Goal: Task Accomplishment & Management: Use online tool/utility

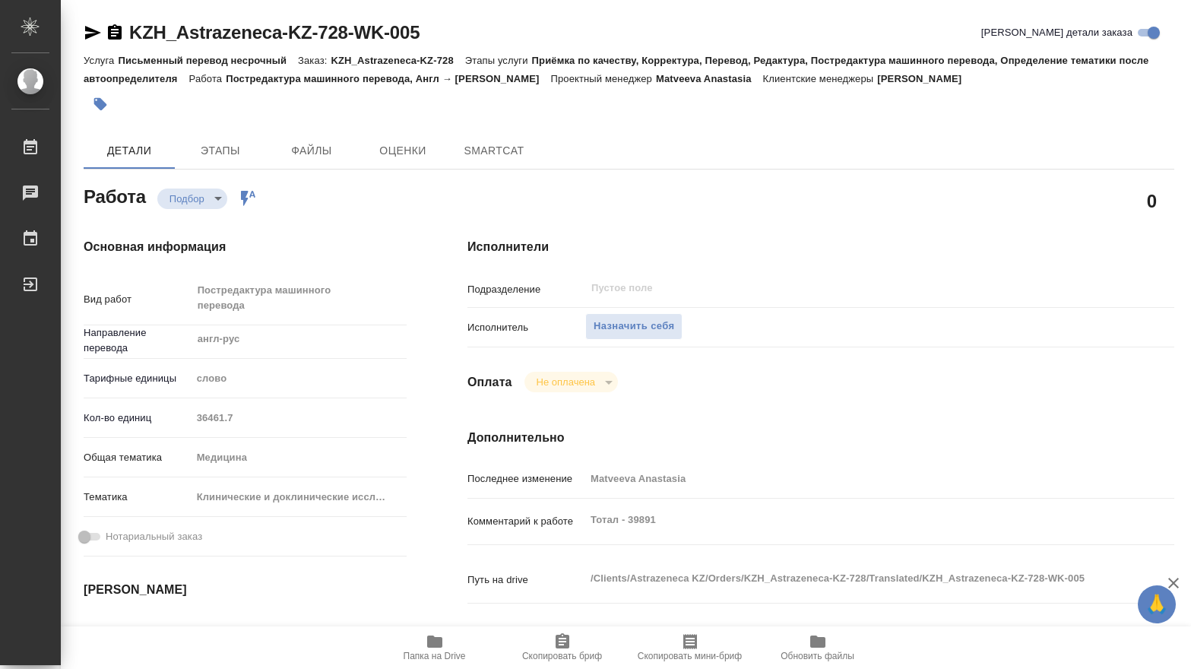
type textarea "x"
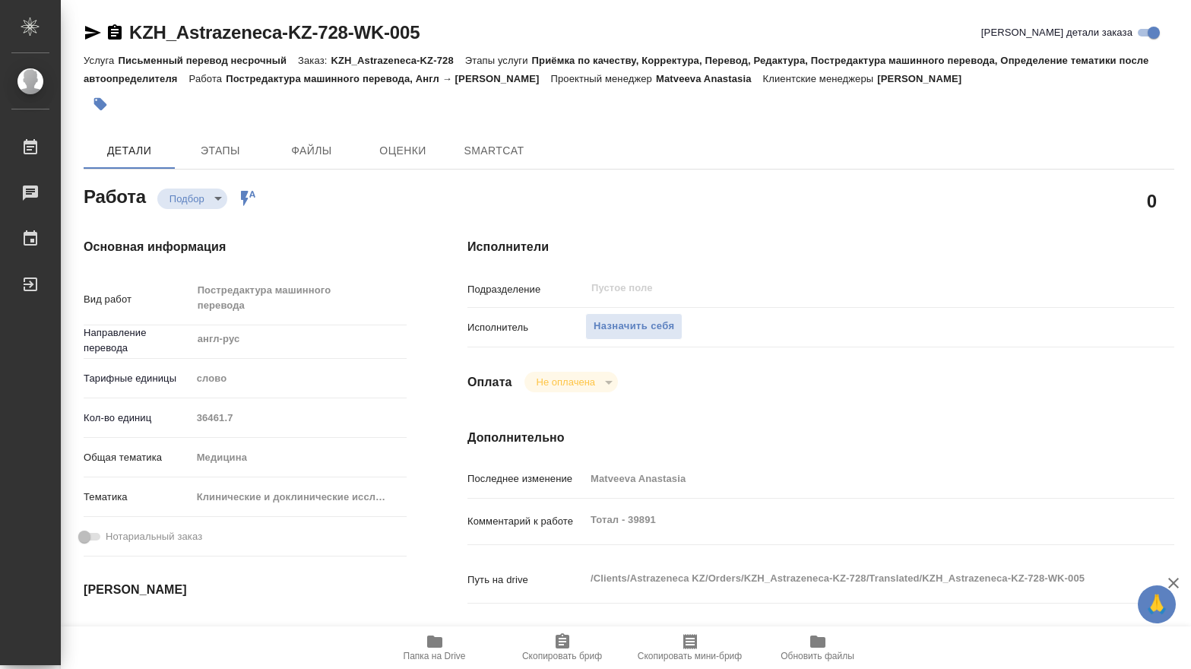
type textarea "x"
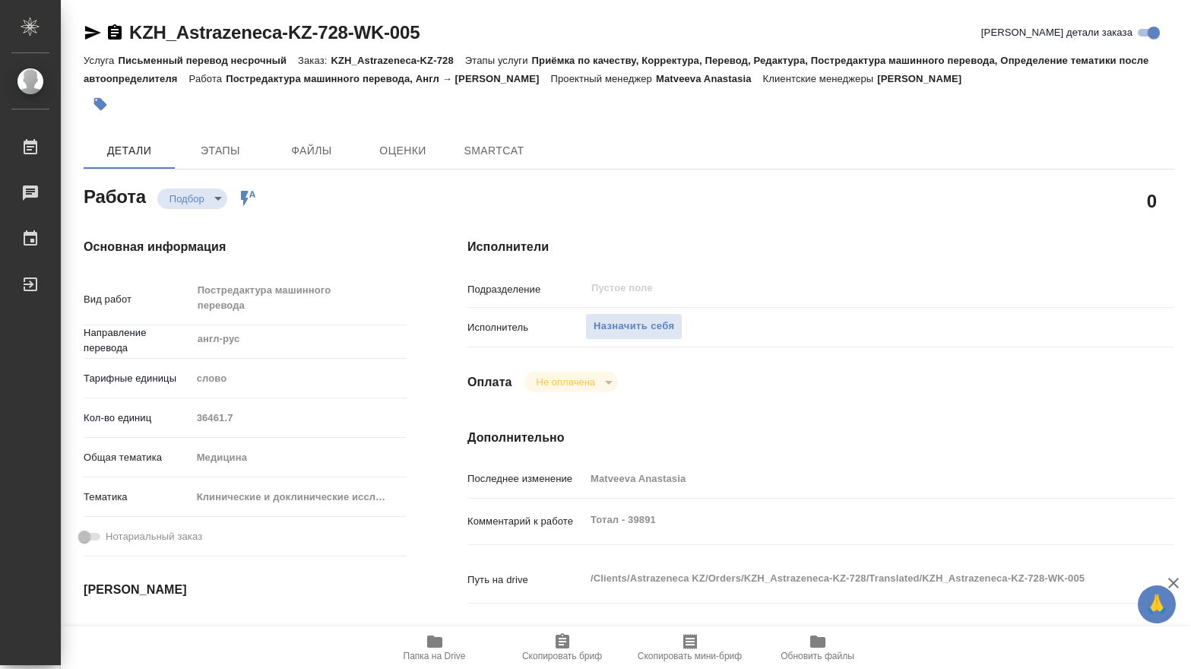
type textarea "x"
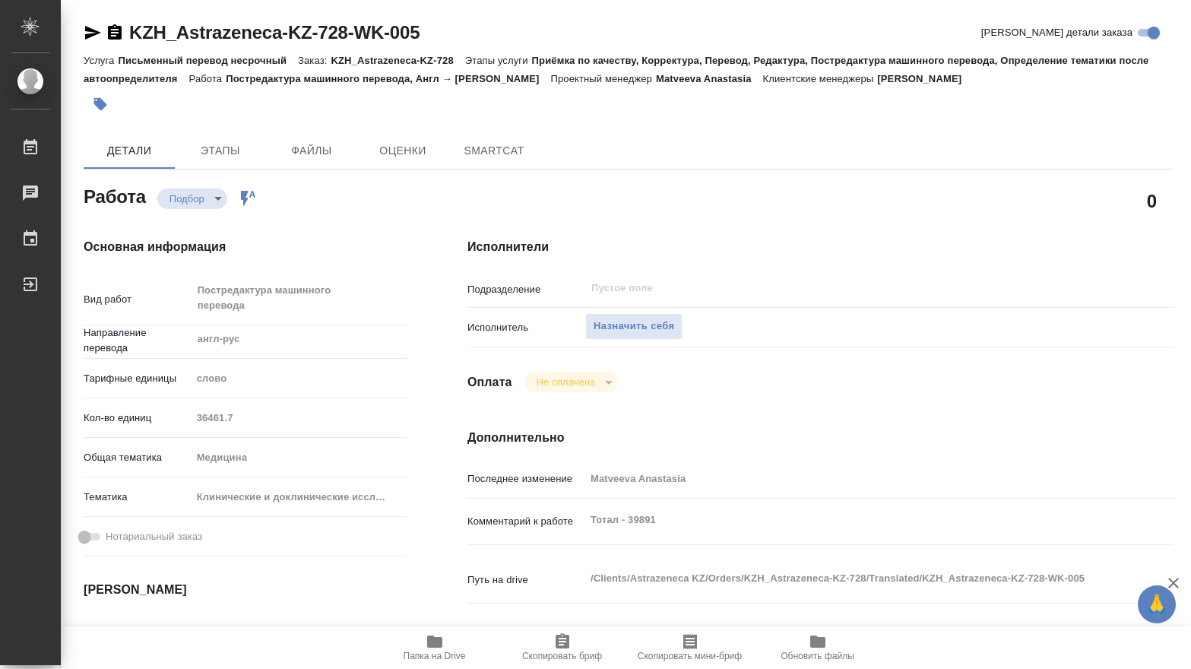
type textarea "x"
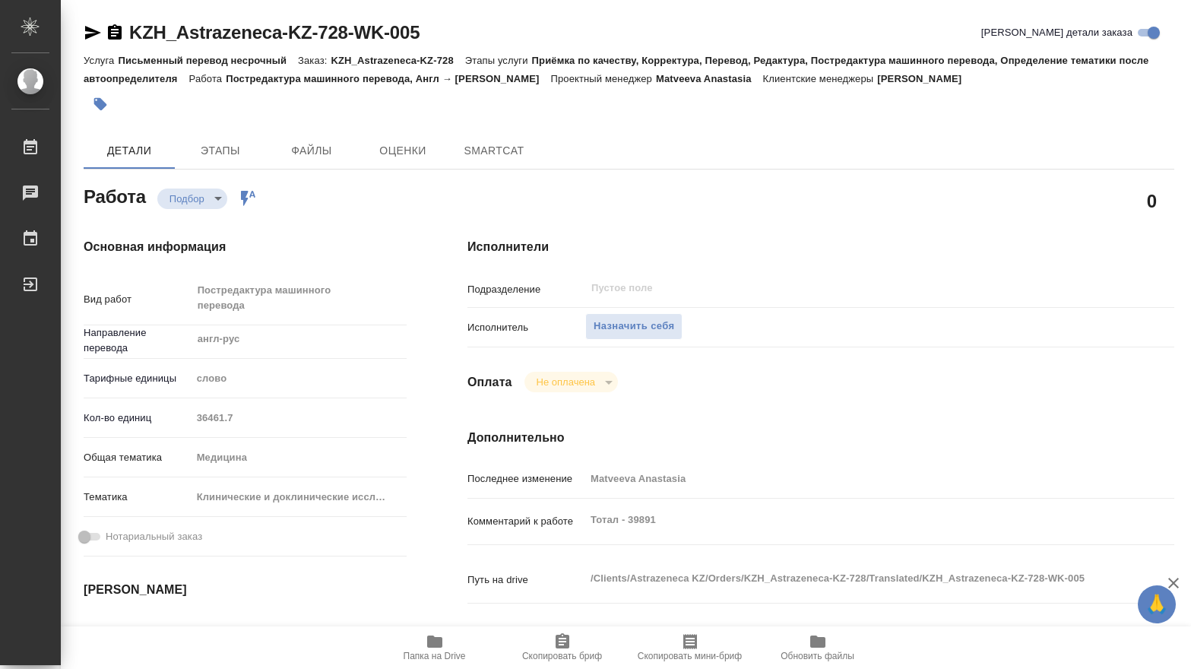
type textarea "x"
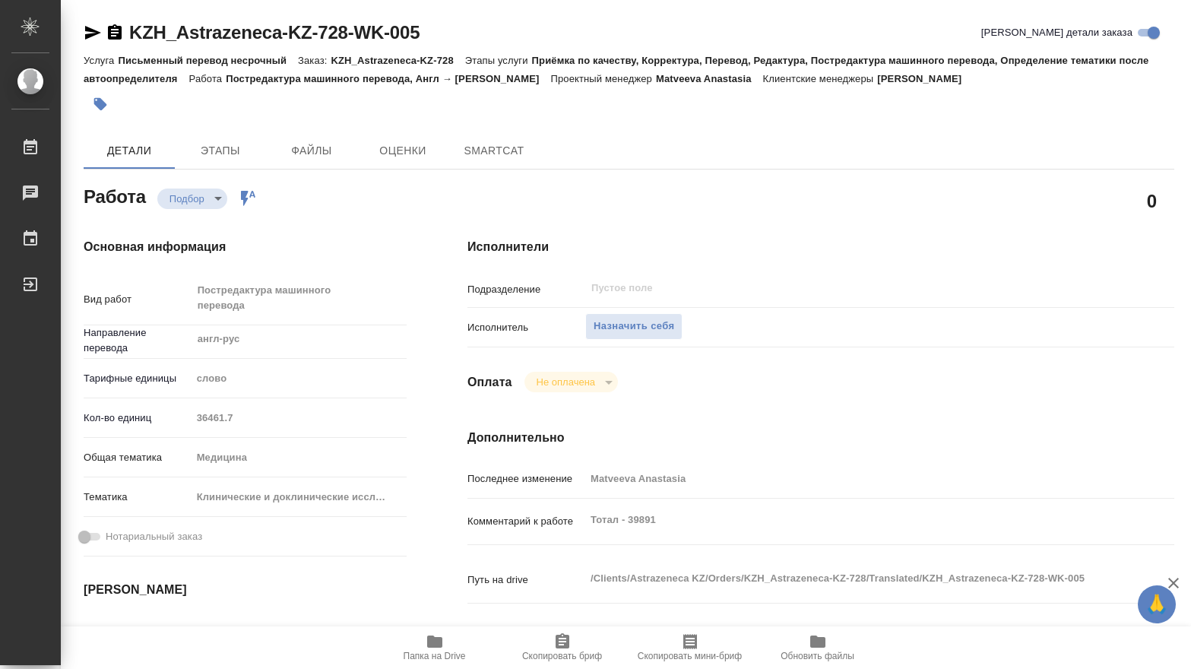
type textarea "x"
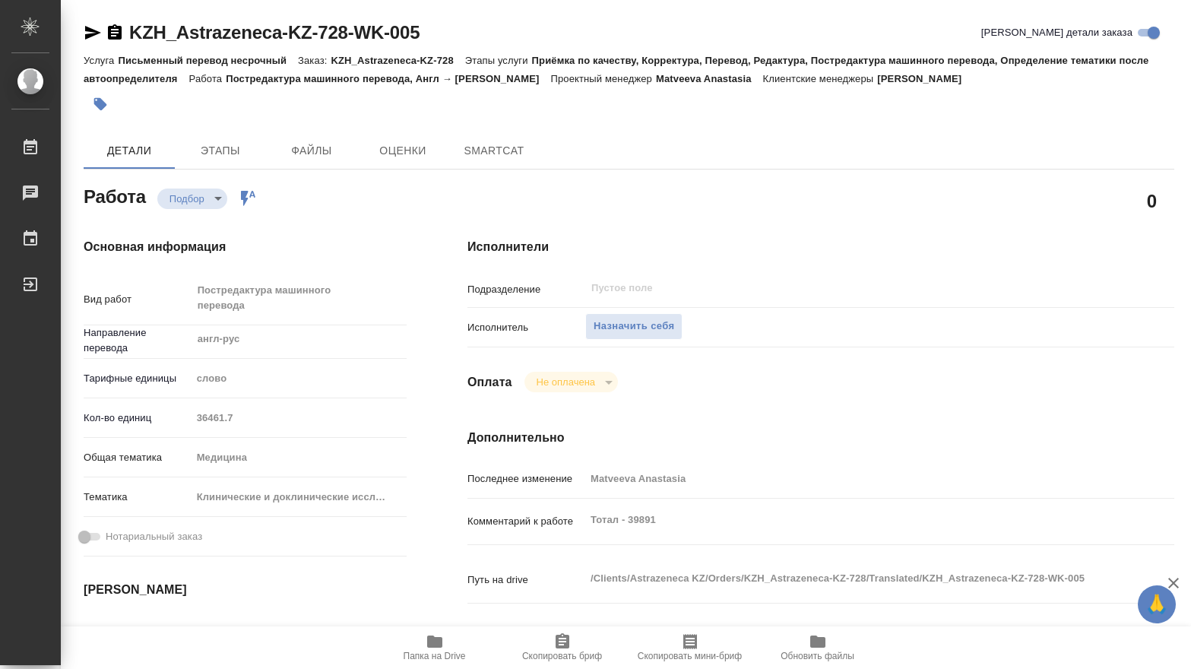
scroll to position [228, 0]
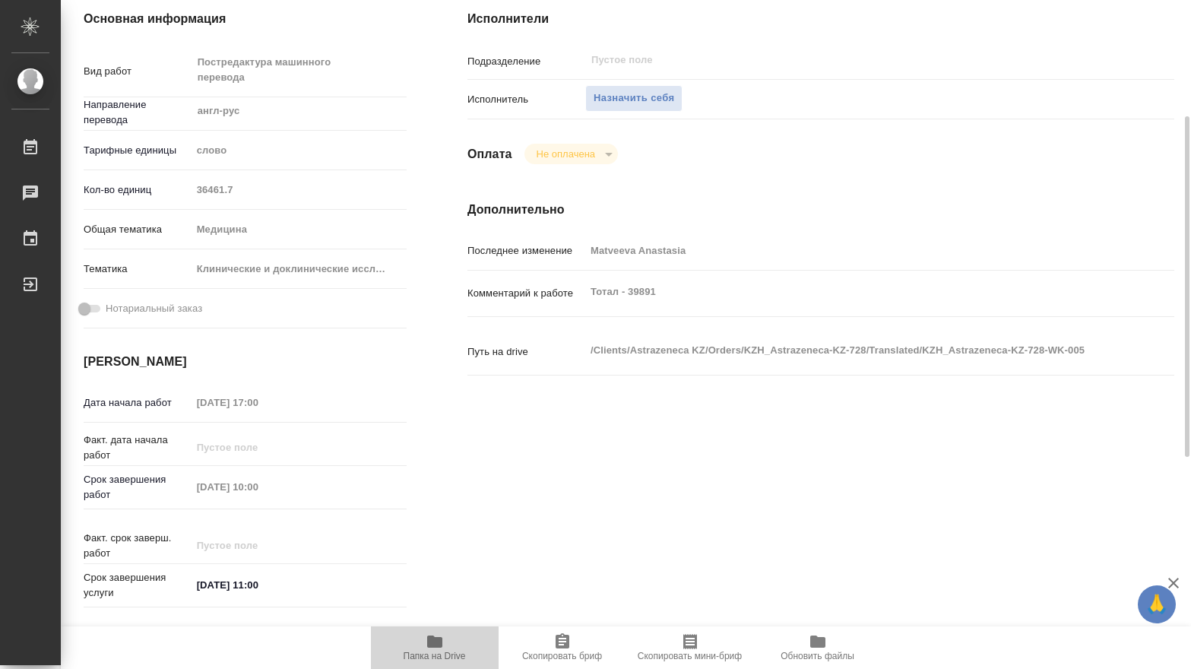
click at [439, 635] on icon "button" at bounding box center [434, 641] width 18 height 18
type textarea "x"
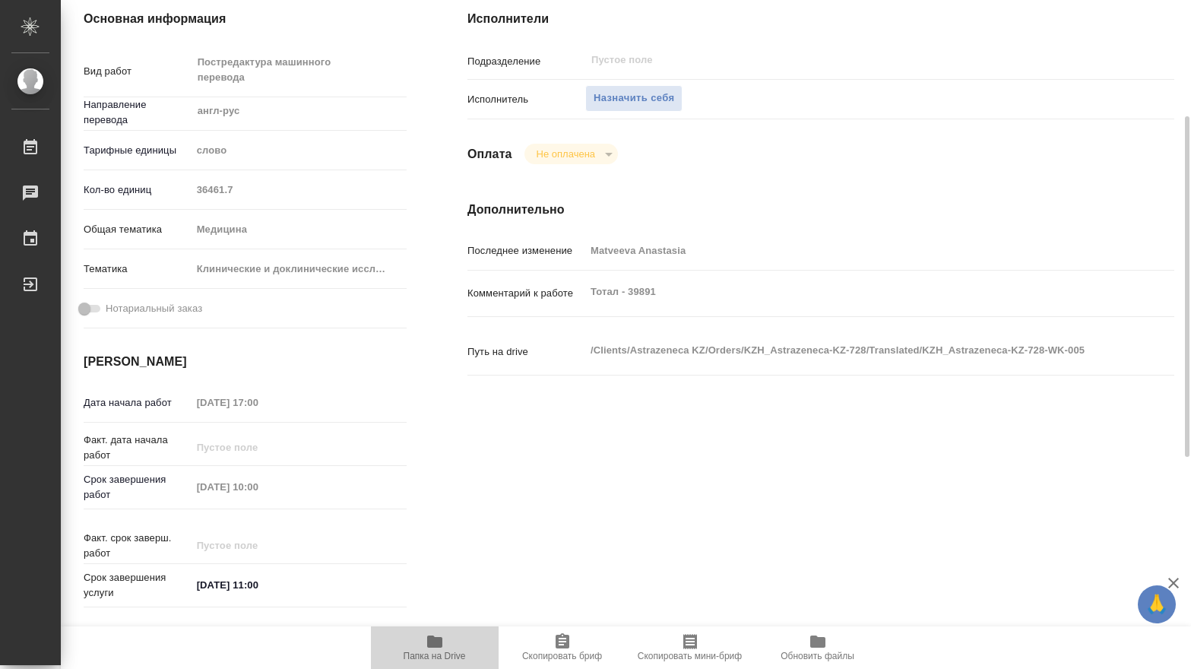
type textarea "x"
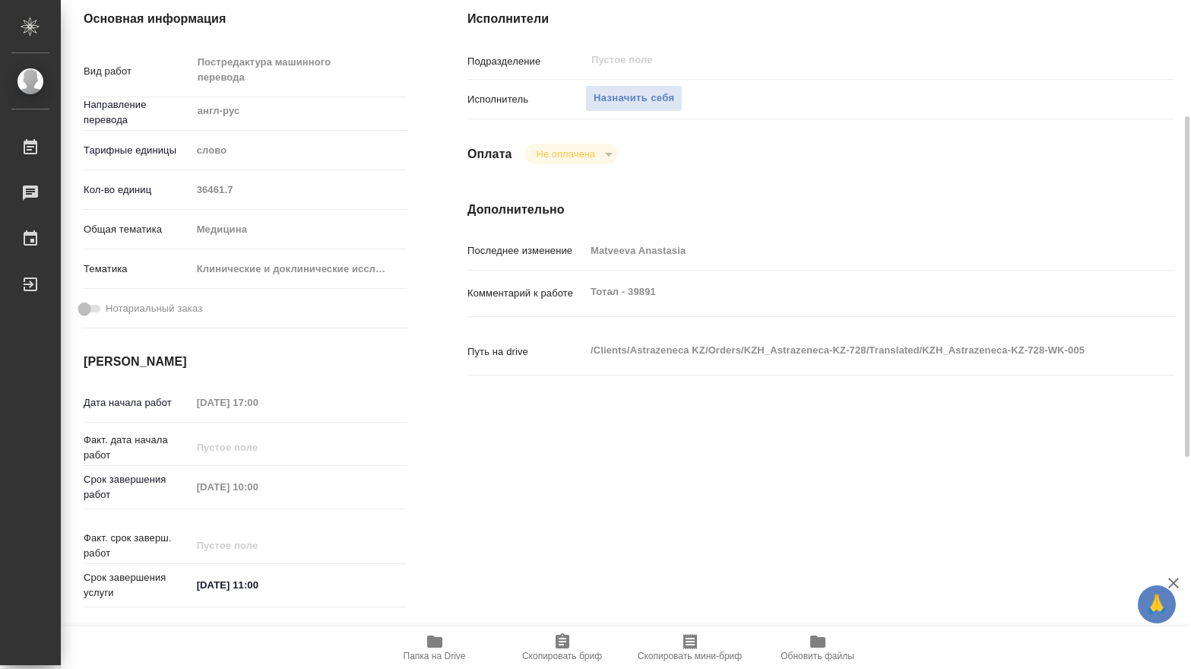
type textarea "x"
